Goal: Find specific page/section: Find specific page/section

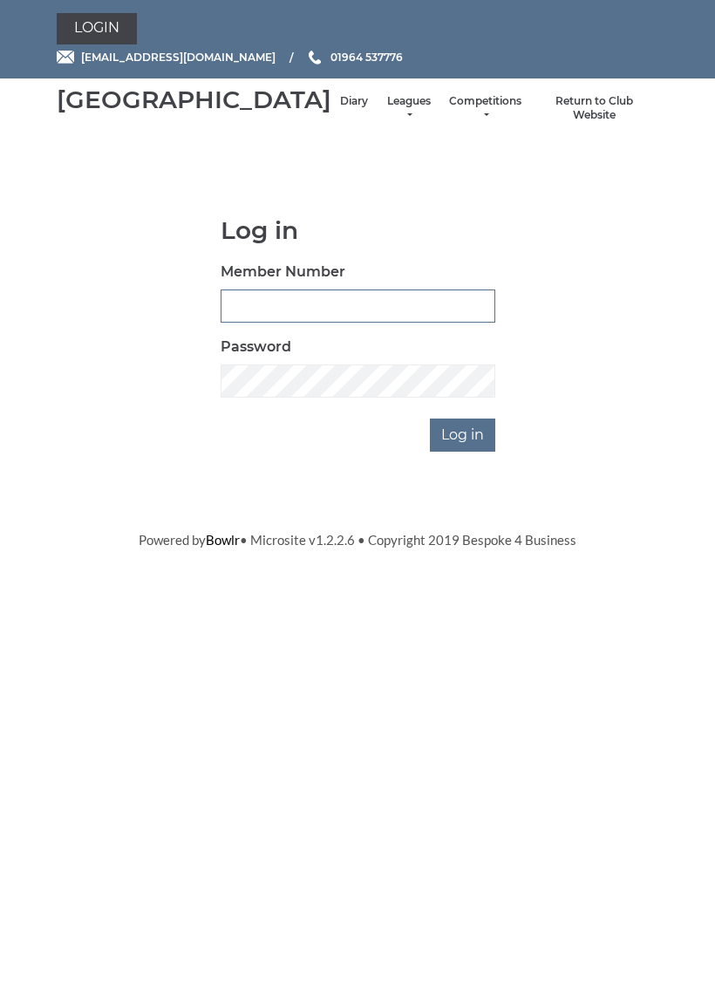
type input "0927"
click at [464, 452] on input "Log in" at bounding box center [462, 435] width 65 height 33
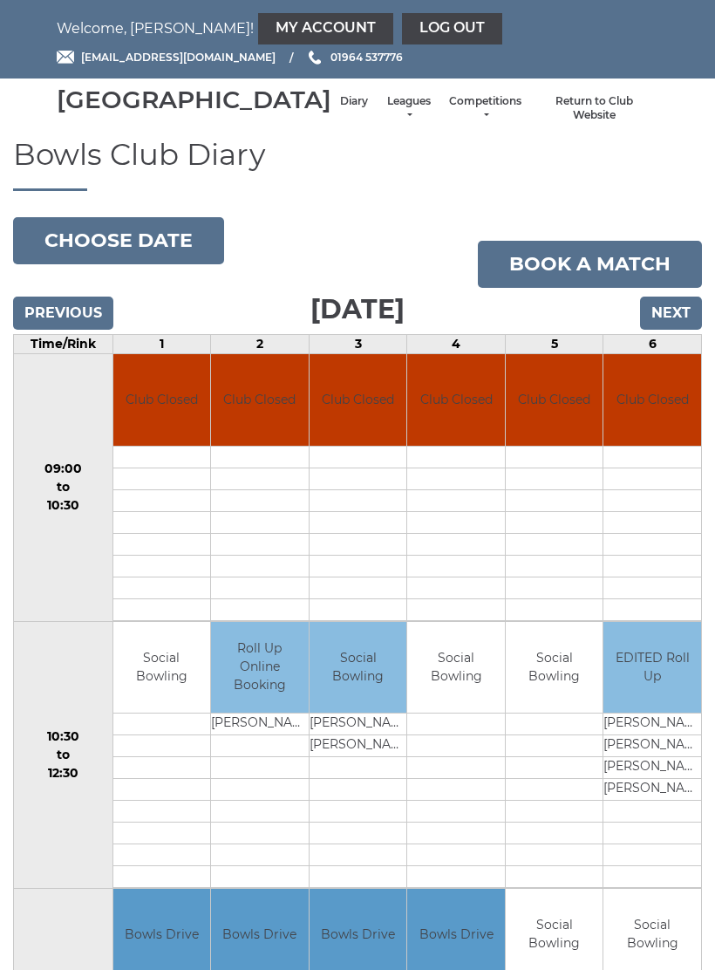
click at [672, 330] on input "Next" at bounding box center [671, 312] width 62 height 33
click at [377, 107] on li "Leagues Club leagues - Winter 2025-6 Club leagues - Summer 2025 Club leagues - …" at bounding box center [409, 108] width 64 height 46
click at [385, 117] on link "Leagues" at bounding box center [408, 108] width 46 height 29
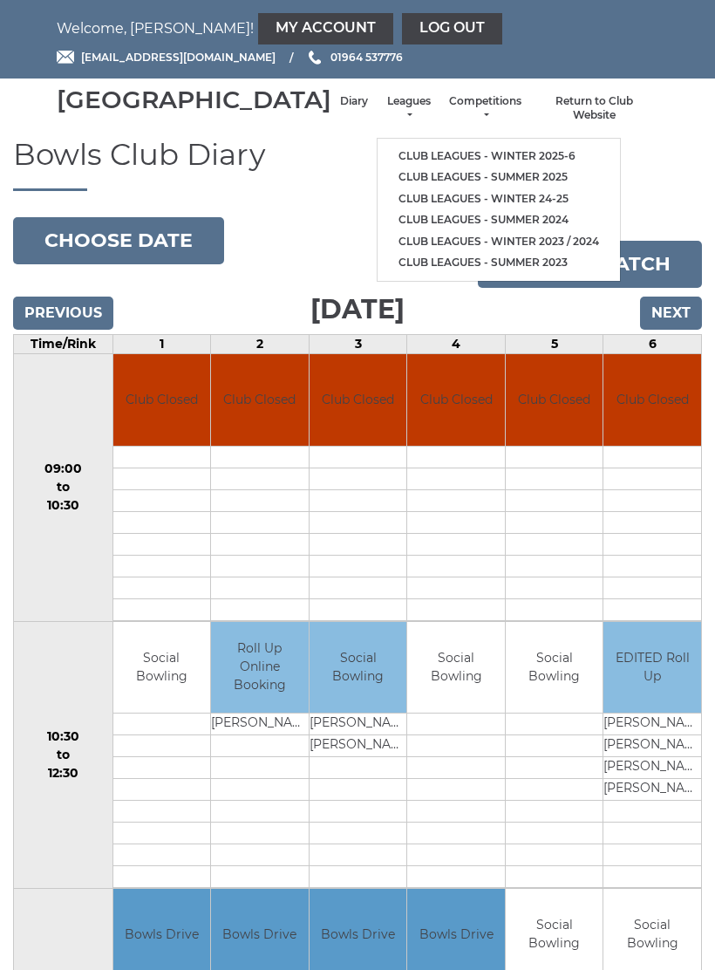
click at [444, 155] on link "Club leagues - Winter 2025-6" at bounding box center [499, 157] width 242 height 22
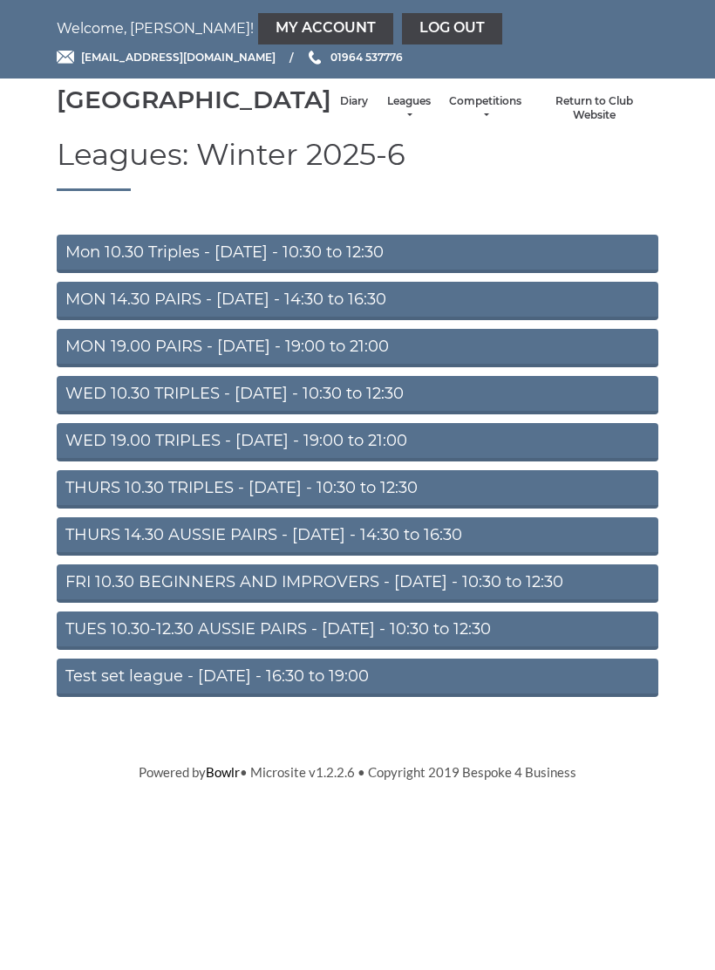
click at [366, 268] on link "Mon 10.30 Triples - Monday - 10:30 to 12:30" at bounding box center [358, 254] width 602 height 38
click at [410, 508] on link "THURS 10.30 TRIPLES - Thursday - 10:30 to 12:30" at bounding box center [358, 489] width 602 height 38
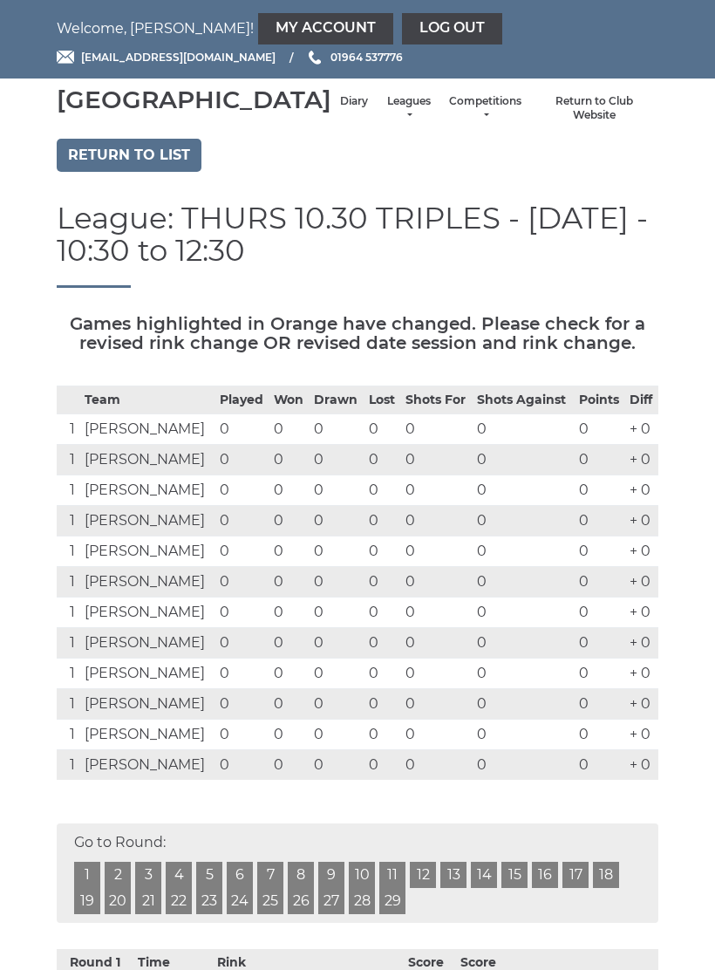
click at [402, 27] on link "Log out" at bounding box center [452, 28] width 100 height 31
